Goal: Task Accomplishment & Management: Manage account settings

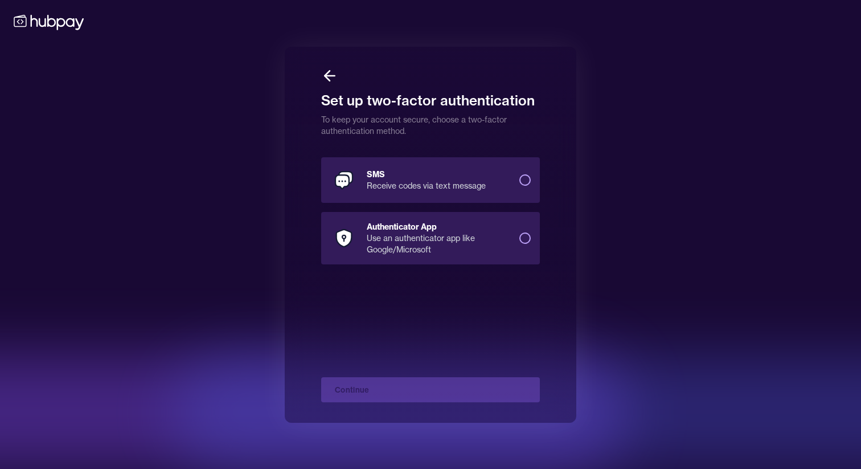
click at [528, 180] on button "SMS Receive codes via text message" at bounding box center [524, 179] width 11 height 11
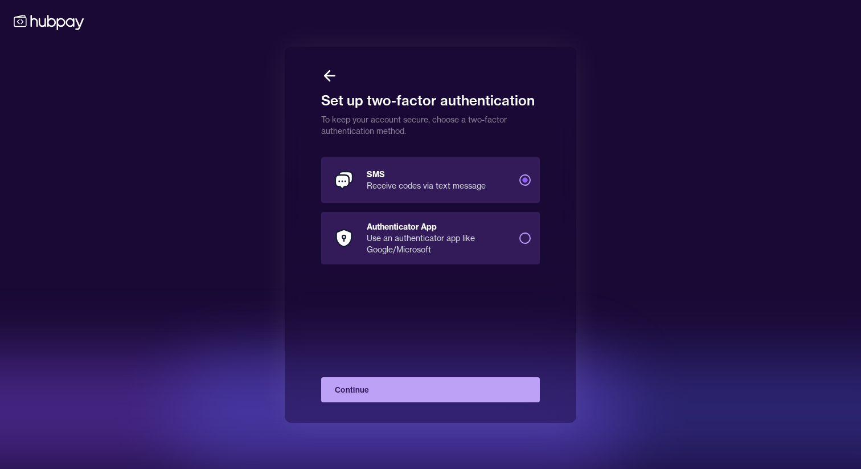
click at [432, 389] on button "Continue" at bounding box center [430, 389] width 219 height 25
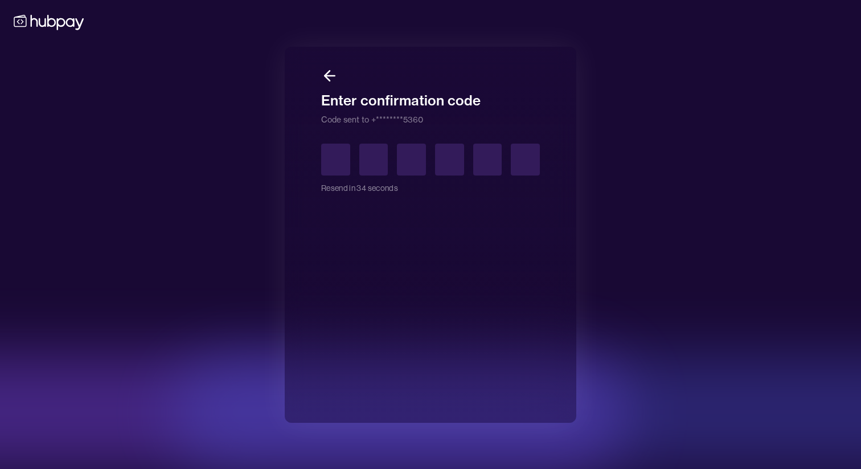
type input "*"
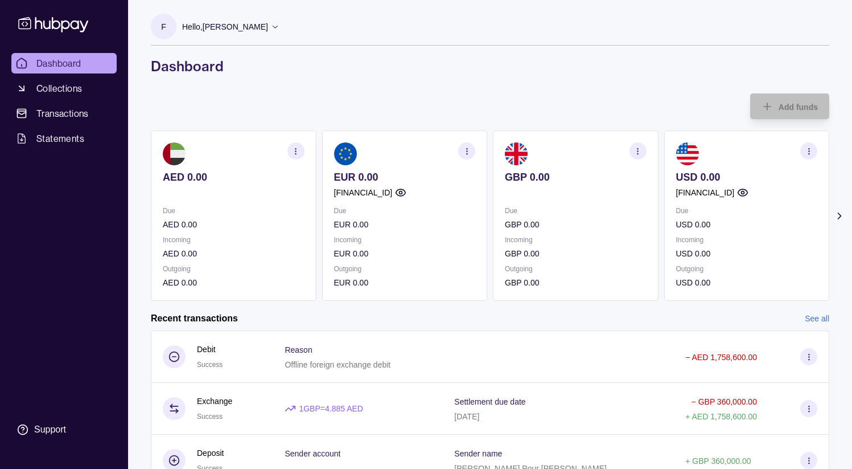
click at [243, 26] on p "Hello, [PERSON_NAME]" at bounding box center [225, 26] width 86 height 13
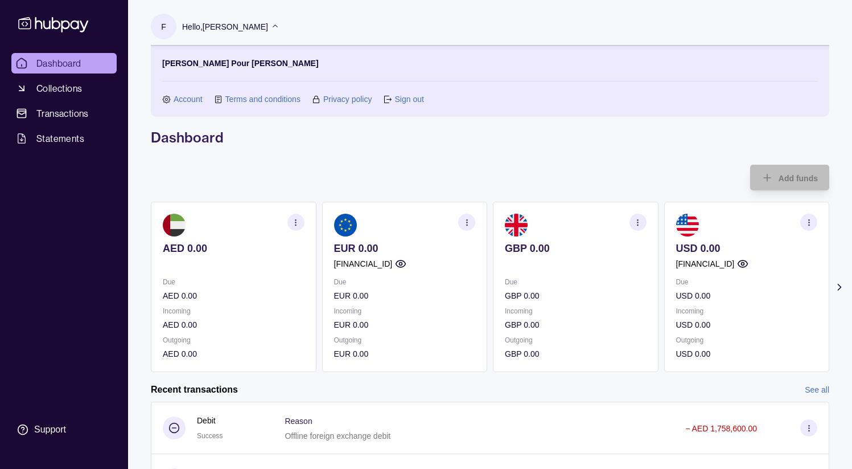
click at [402, 101] on link "Sign out" at bounding box center [409, 99] width 29 height 13
